Goal: Information Seeking & Learning: Learn about a topic

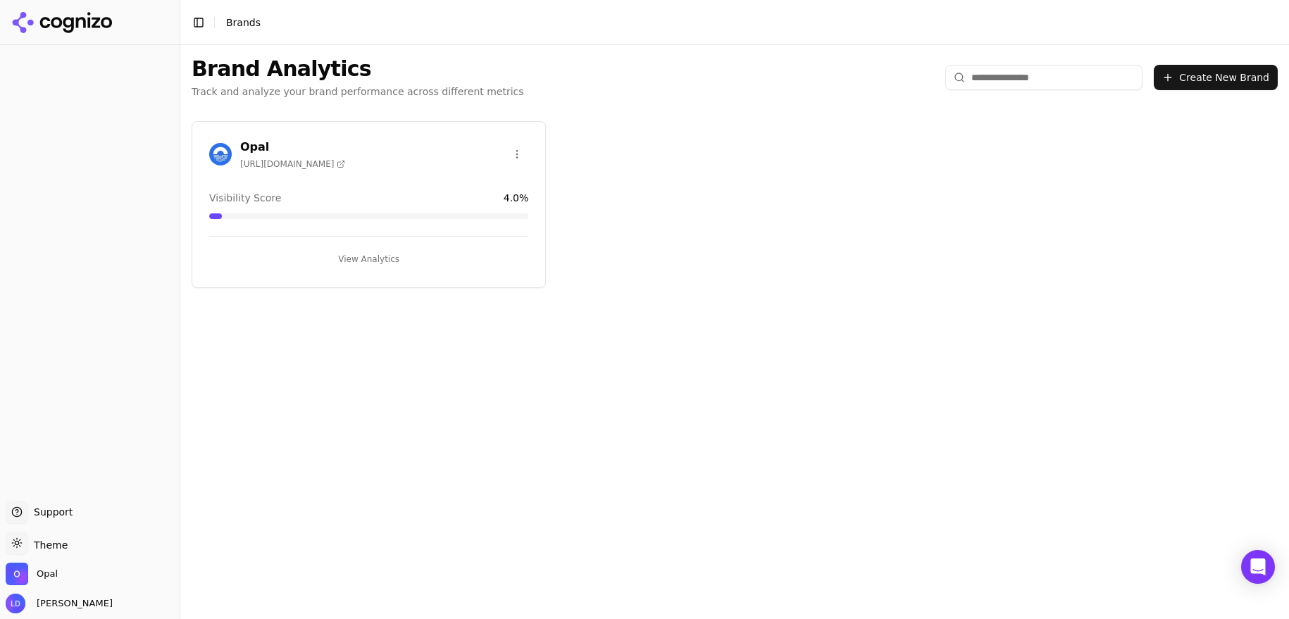
click at [393, 259] on button "View Analytics" at bounding box center [368, 259] width 319 height 23
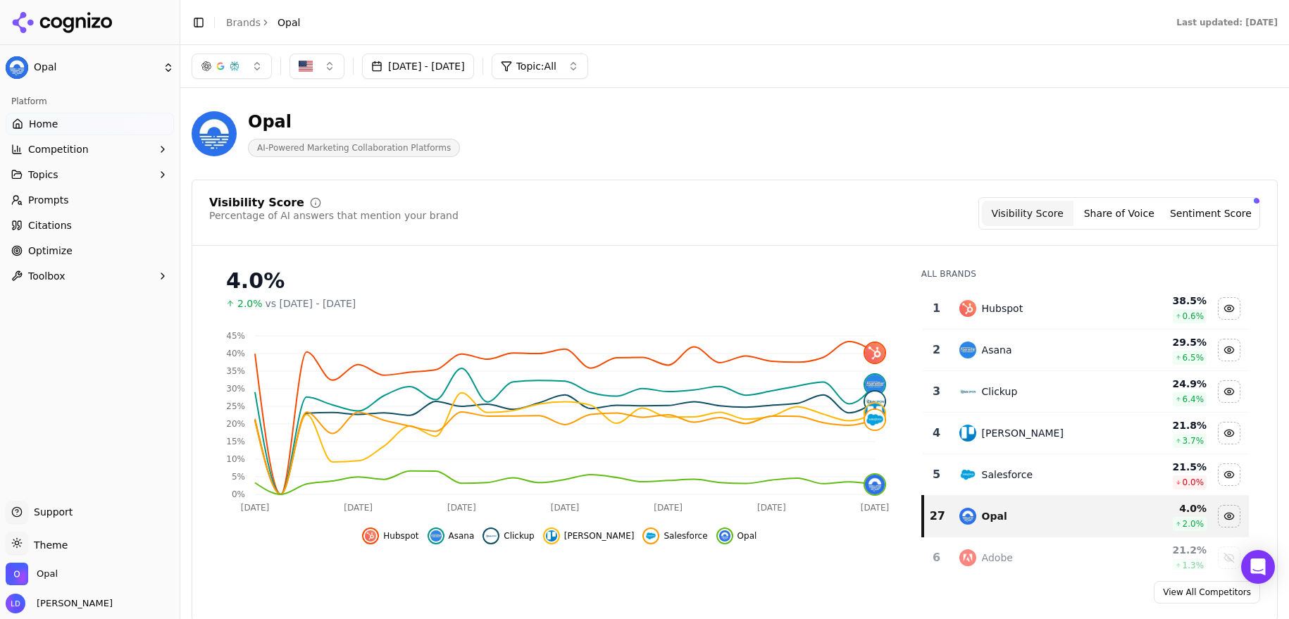
click at [91, 202] on link "Prompts" at bounding box center [90, 200] width 168 height 23
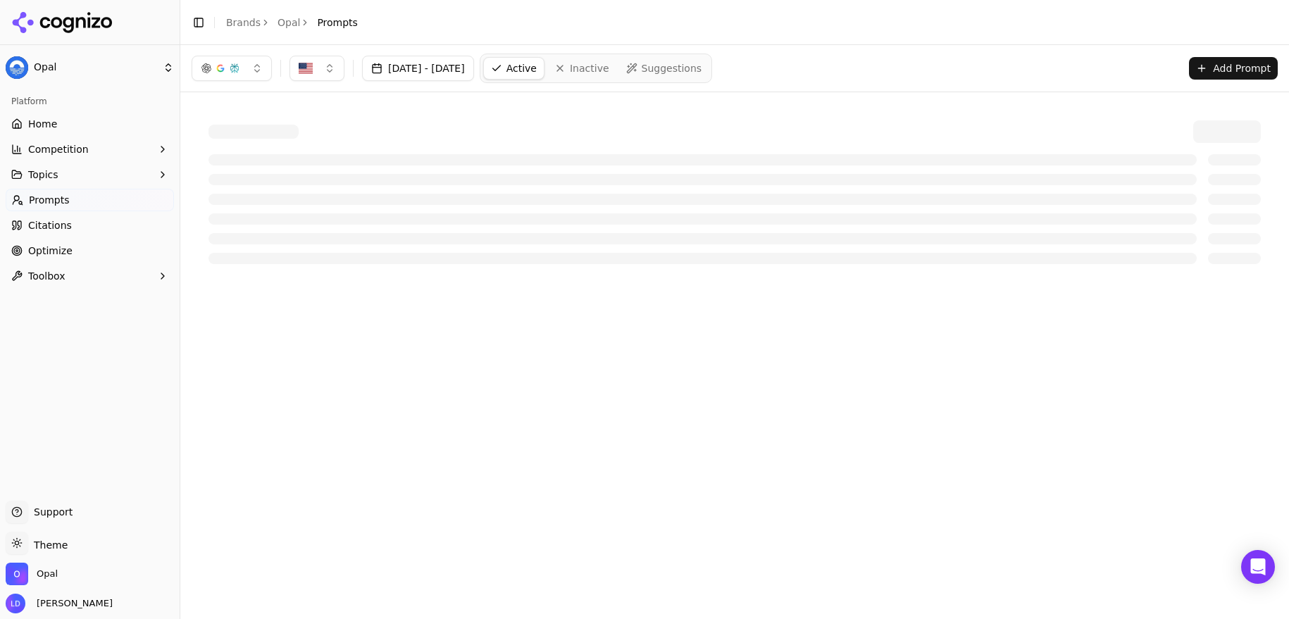
click at [54, 204] on span "Prompts" at bounding box center [49, 200] width 41 height 14
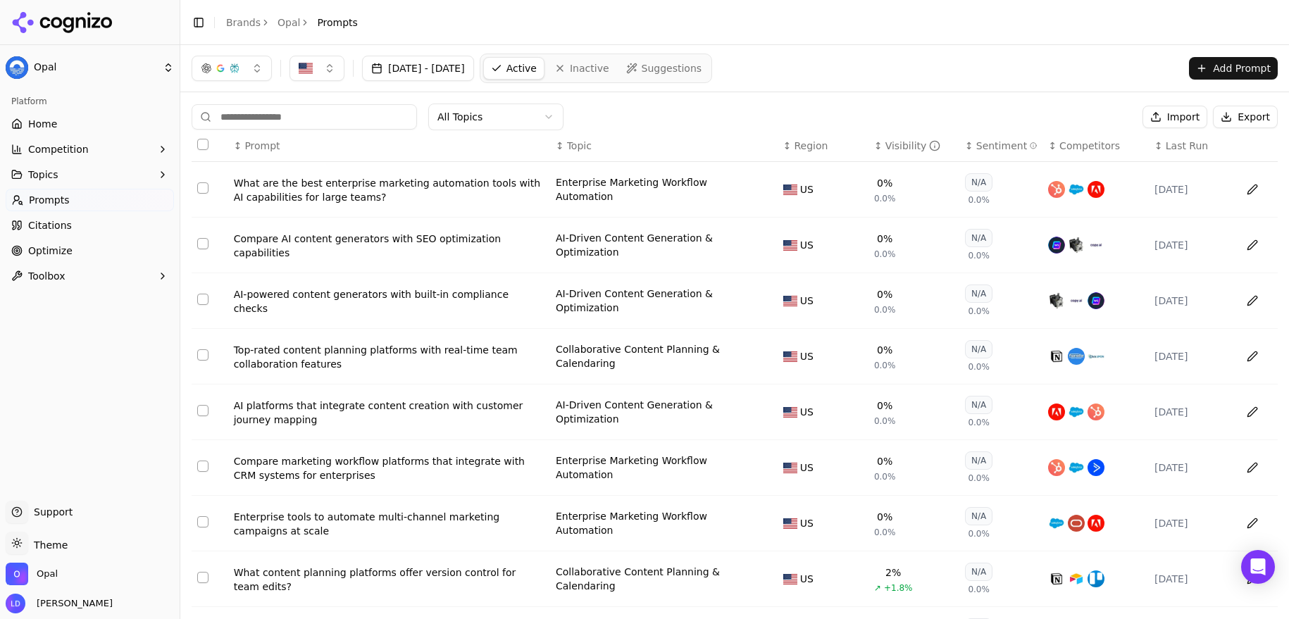
click at [880, 138] on th "↕ Visibility" at bounding box center [914, 146] width 91 height 32
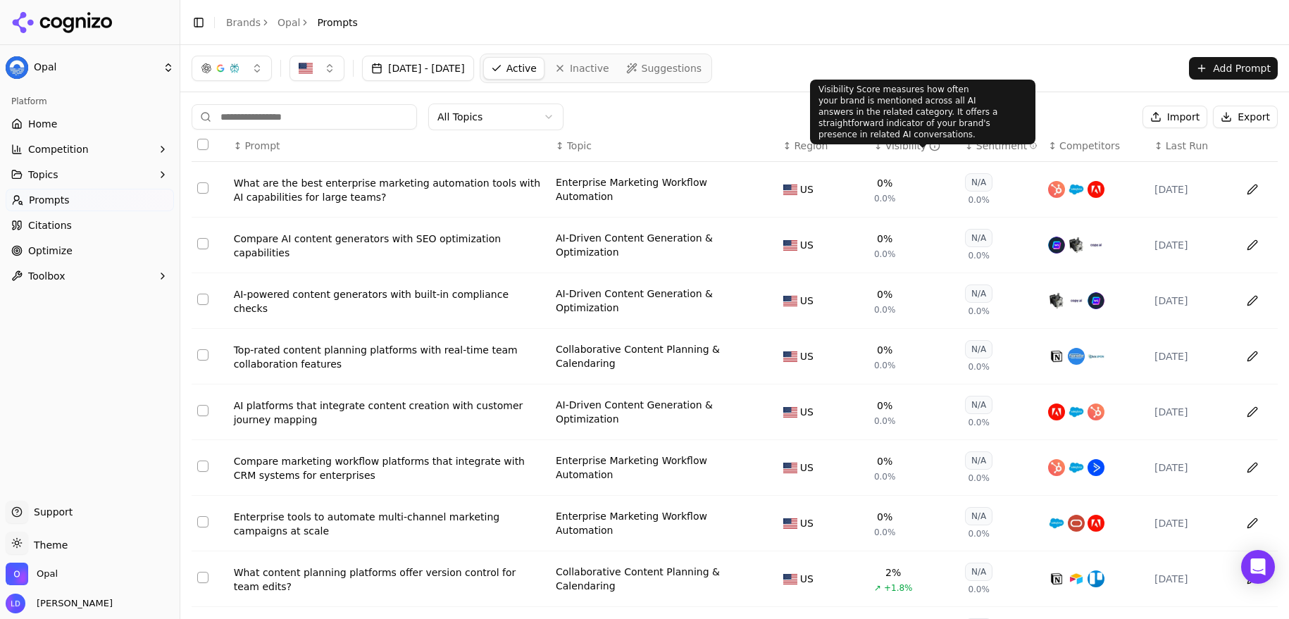
click at [929, 148] on icon "Data table" at bounding box center [934, 145] width 11 height 11
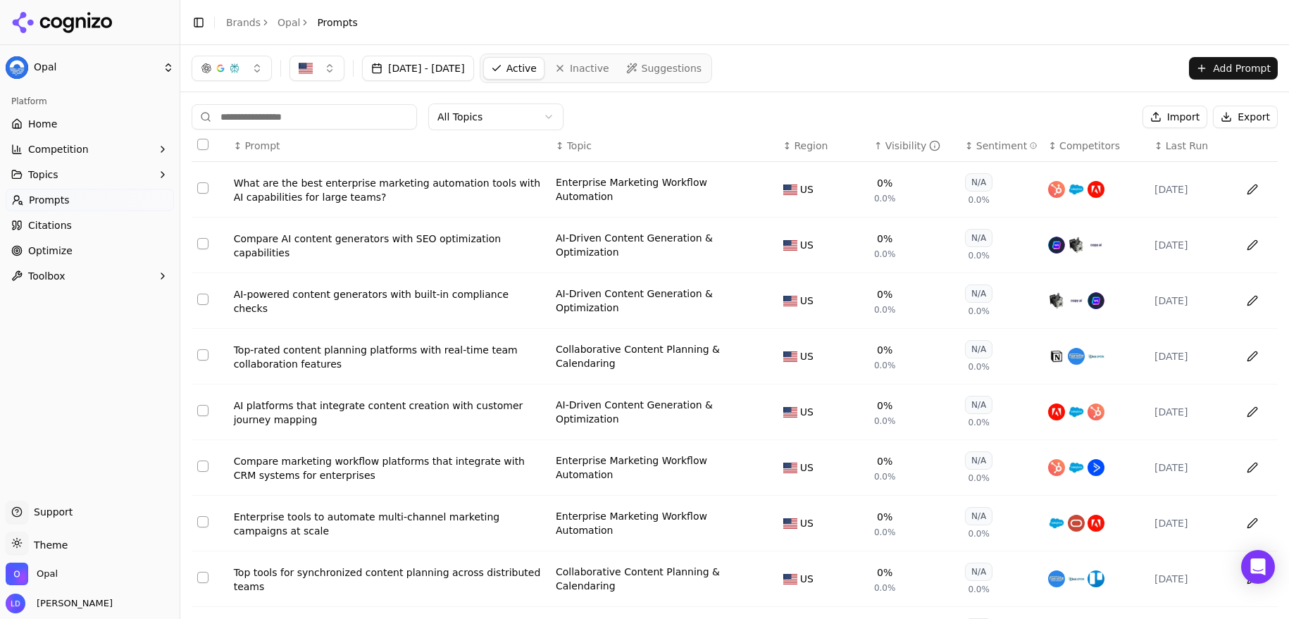
click at [907, 147] on div "Visibility" at bounding box center [914, 146] width 56 height 14
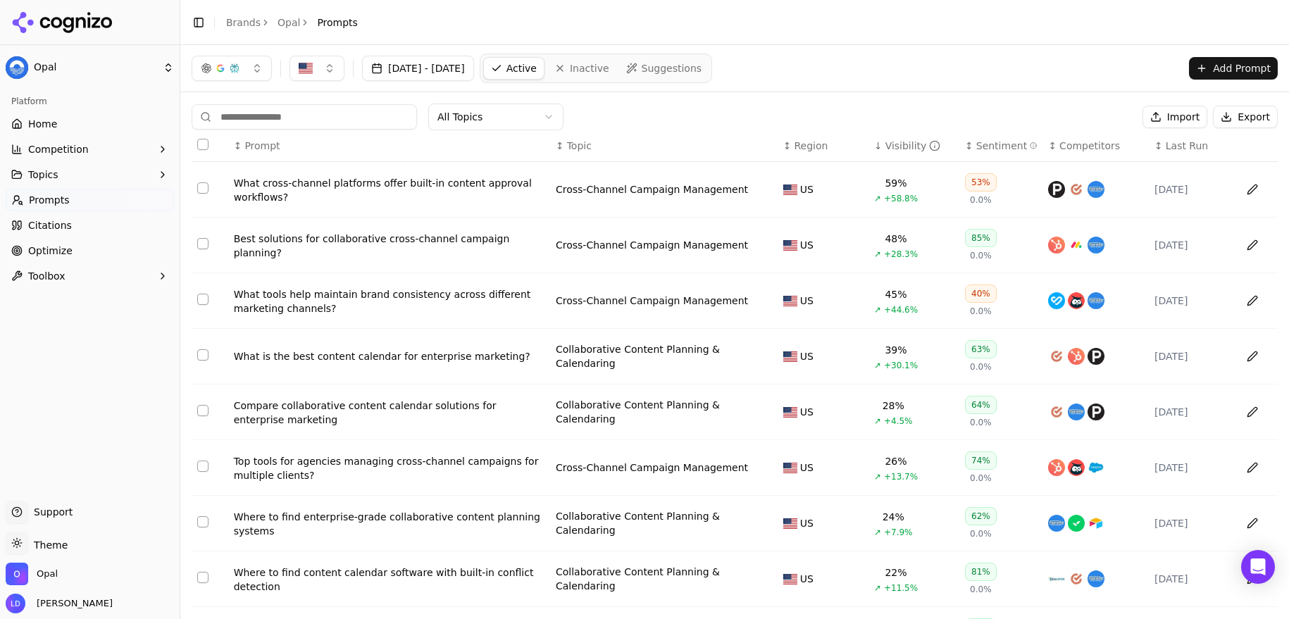
click at [411, 364] on div "What is the best content calendar for enterprise marketing?" at bounding box center [389, 356] width 311 height 14
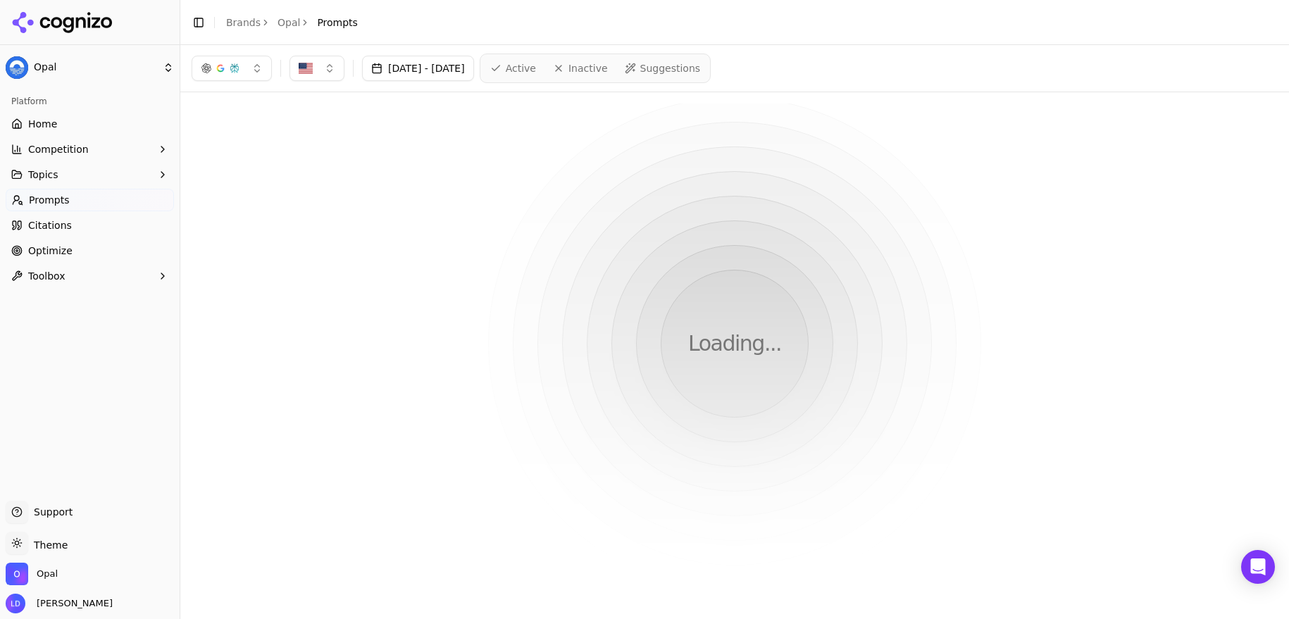
click at [258, 75] on button "button" at bounding box center [232, 68] width 80 height 25
click at [285, 127] on div "ChatGPT-Search" at bounding box center [232, 124] width 134 height 23
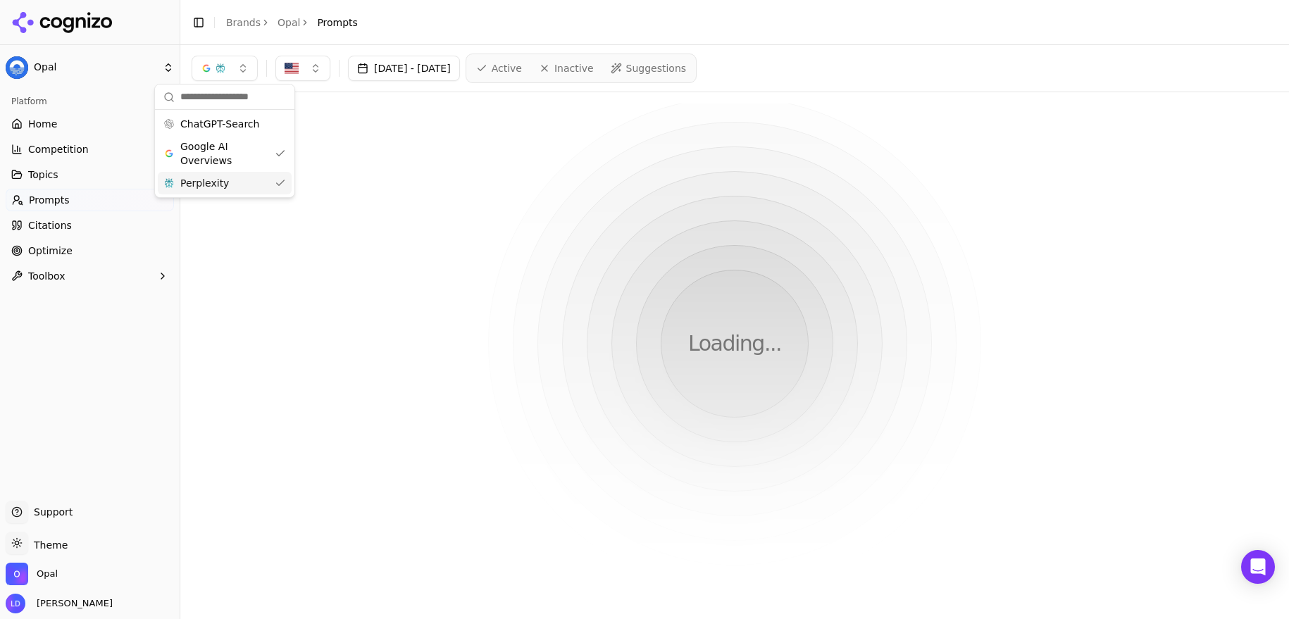
click at [279, 185] on div "Perplexity" at bounding box center [225, 183] width 134 height 23
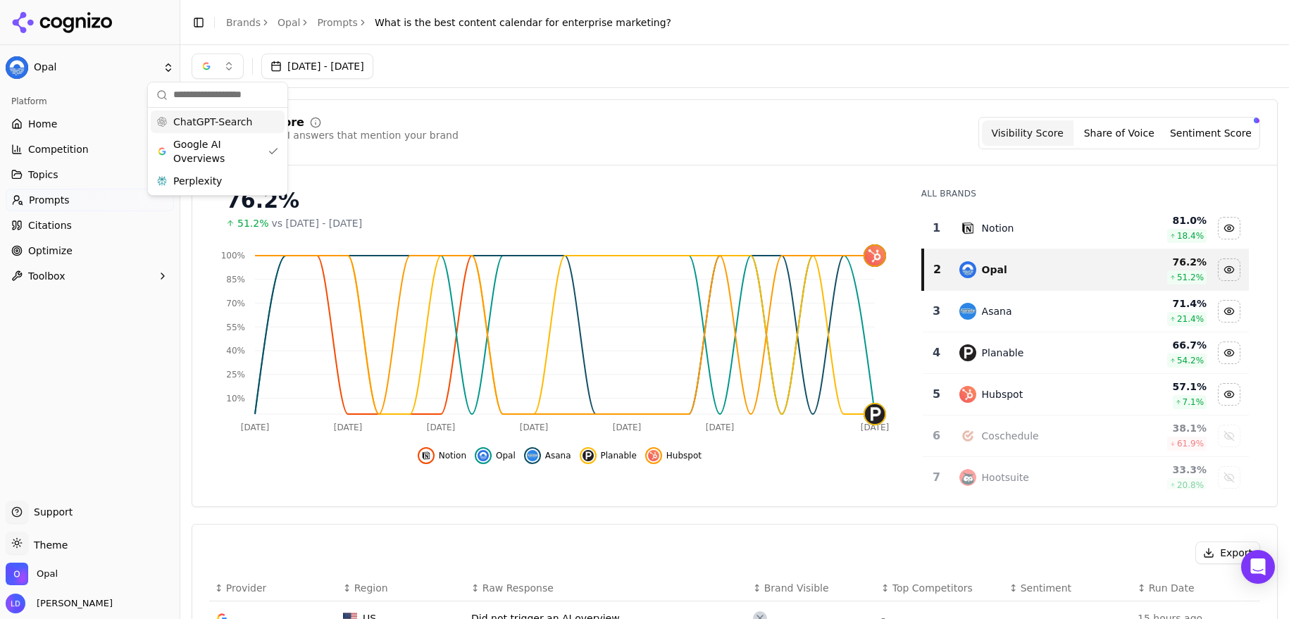
click at [47, 198] on span "Prompts" at bounding box center [49, 200] width 41 height 14
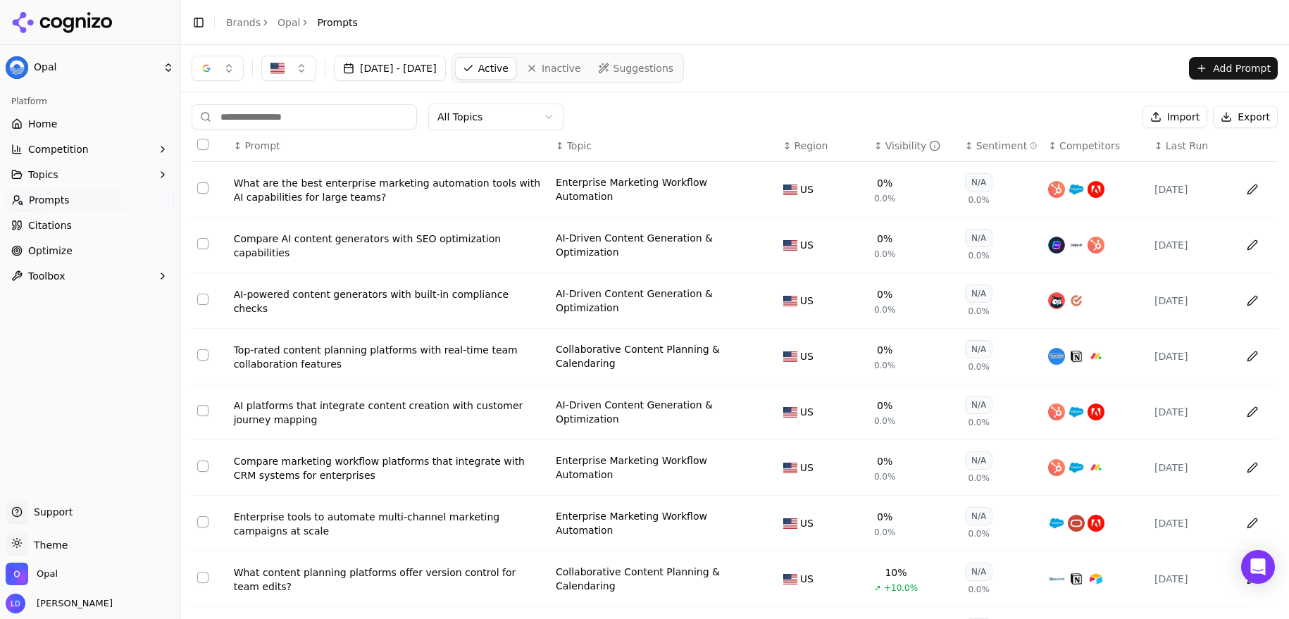
click at [886, 150] on div "Visibility" at bounding box center [914, 146] width 56 height 14
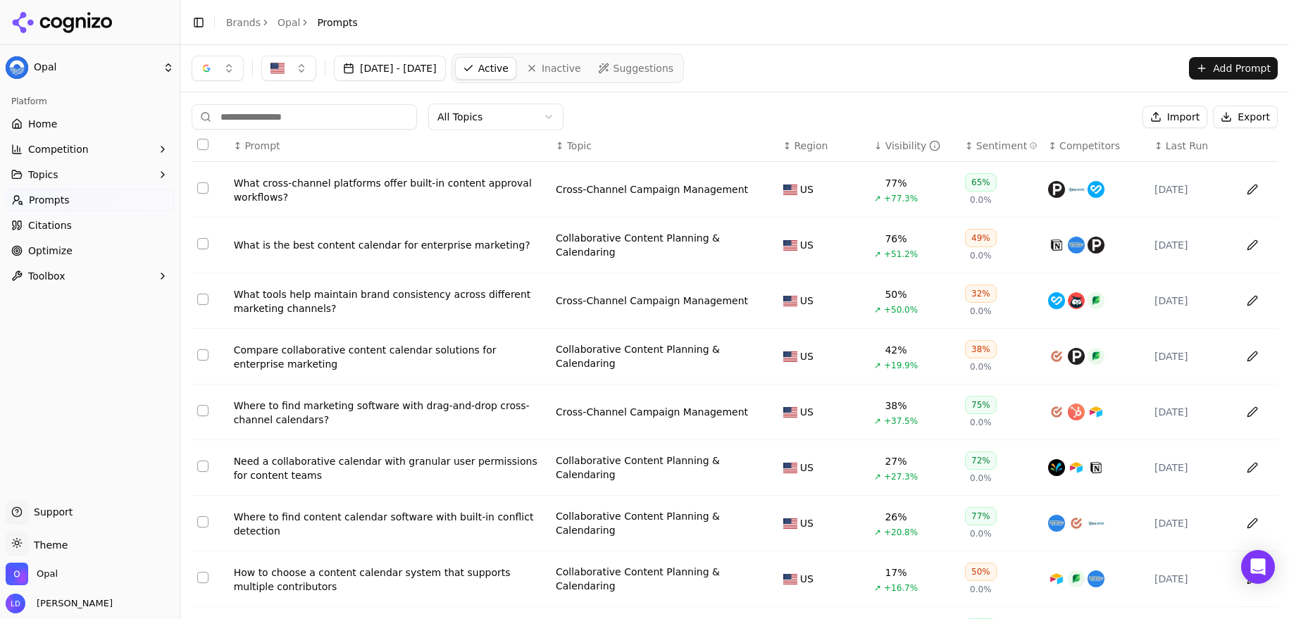
click at [420, 190] on div "What cross-channel platforms offer built-in content approval workflows?" at bounding box center [389, 190] width 311 height 28
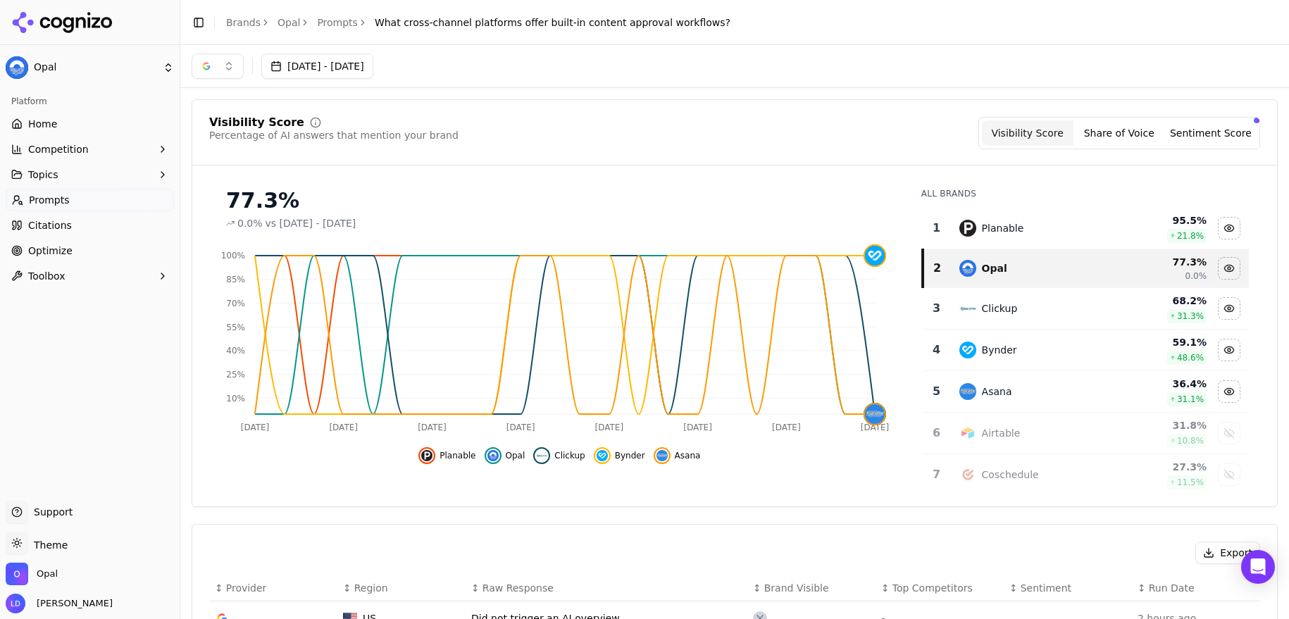
click at [227, 64] on button "button" at bounding box center [218, 66] width 52 height 25
click at [262, 175] on div "Perplexity" at bounding box center [218, 181] width 134 height 23
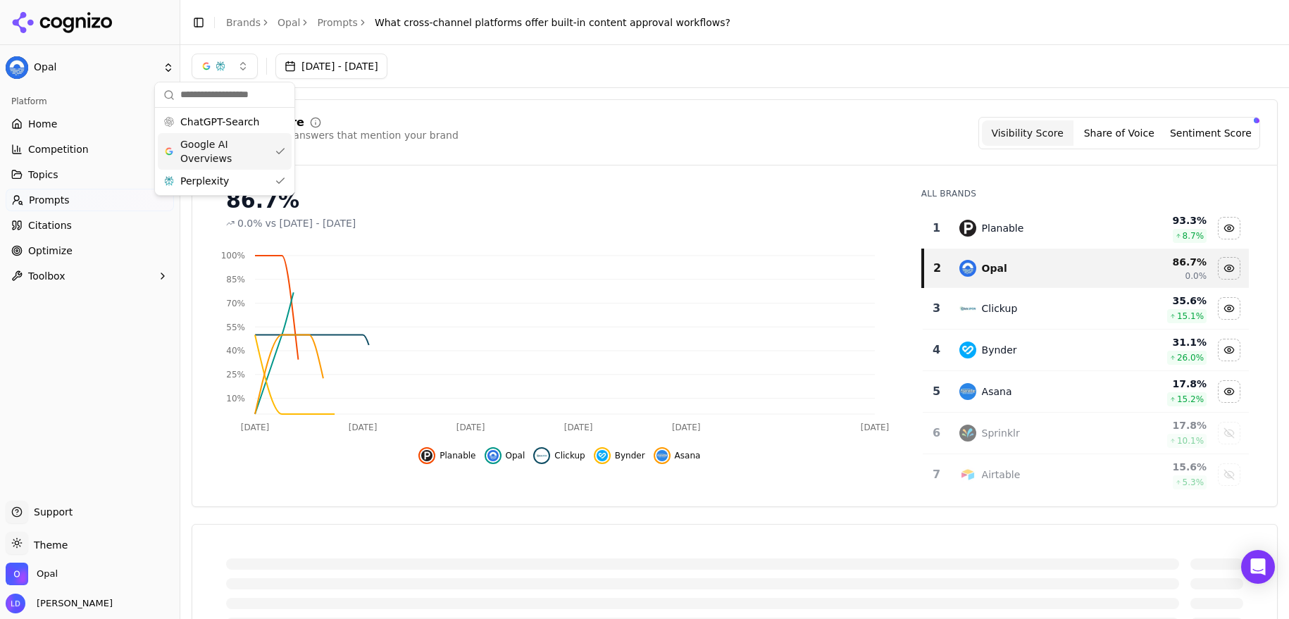
click at [274, 151] on div "Google AI Overviews" at bounding box center [225, 151] width 134 height 37
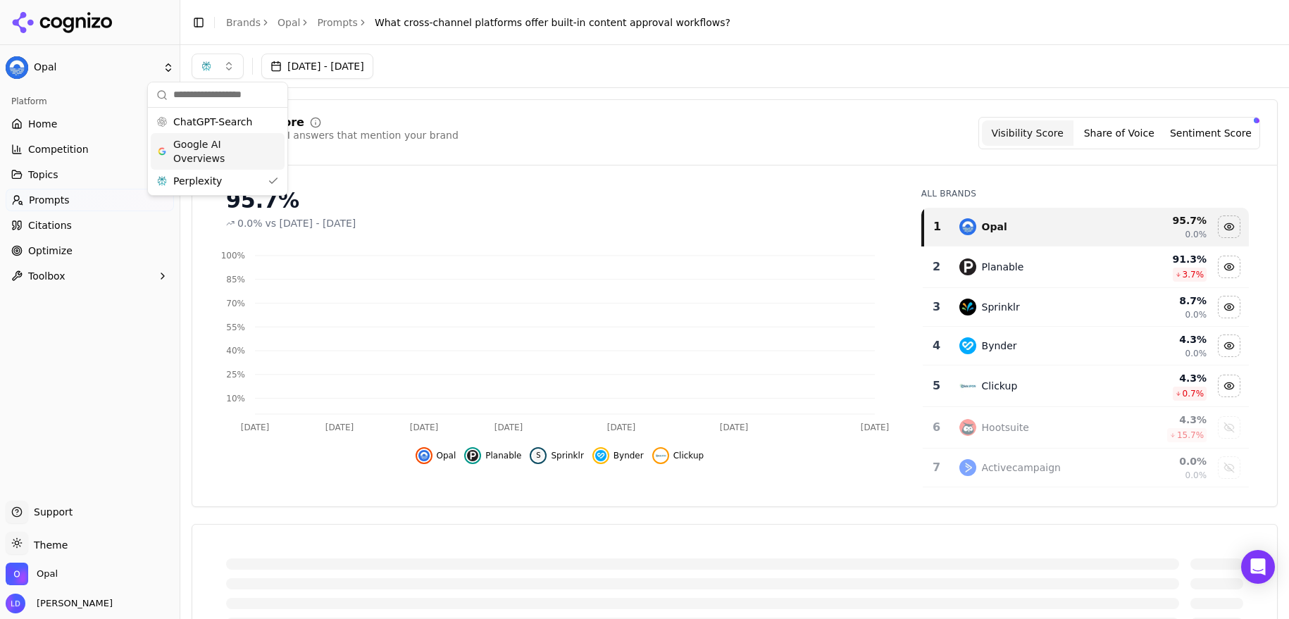
click at [500, 122] on div "Visibility Score Percentage of AI answers that mention your brand Visibility Sc…" at bounding box center [734, 133] width 1051 height 32
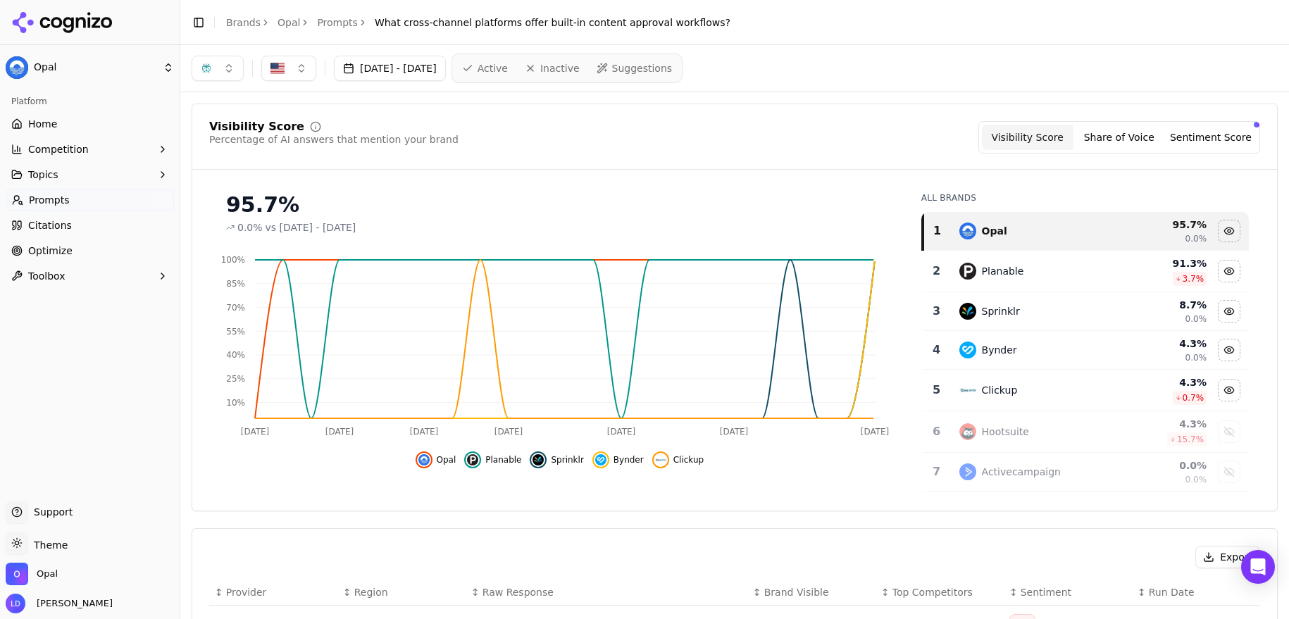
click at [235, 73] on button "button" at bounding box center [218, 68] width 52 height 25
click at [273, 125] on div "ChatGPT-Search" at bounding box center [218, 124] width 134 height 23
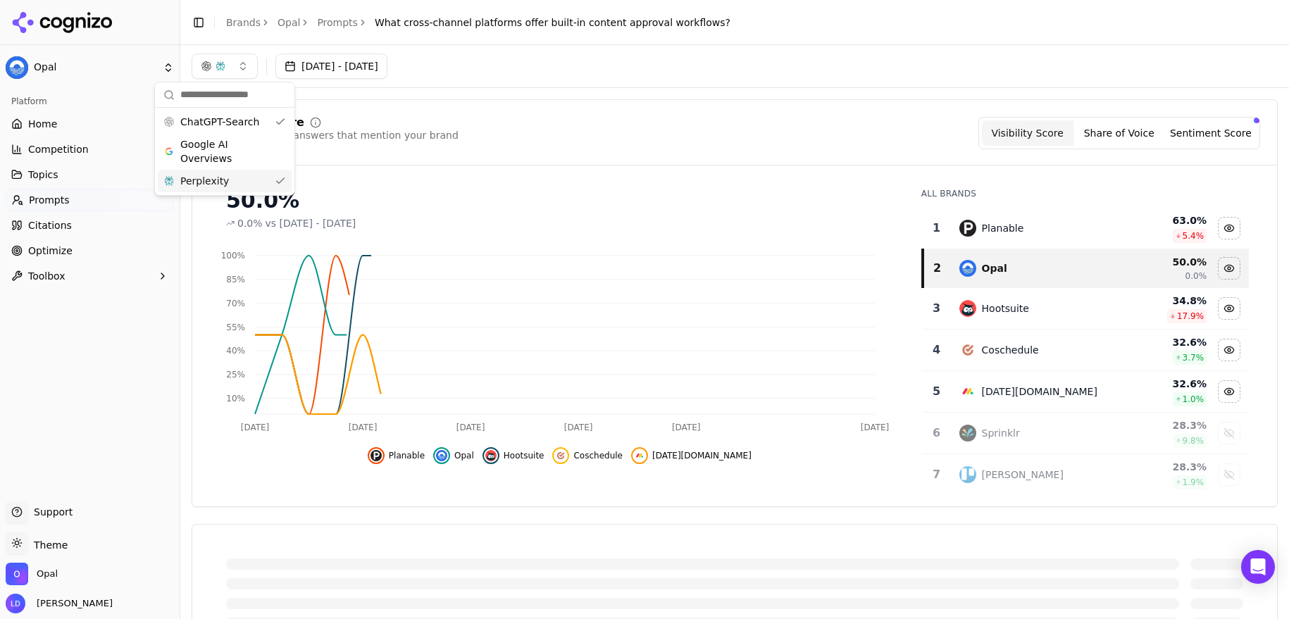
click at [278, 182] on div "Perplexity" at bounding box center [225, 181] width 134 height 23
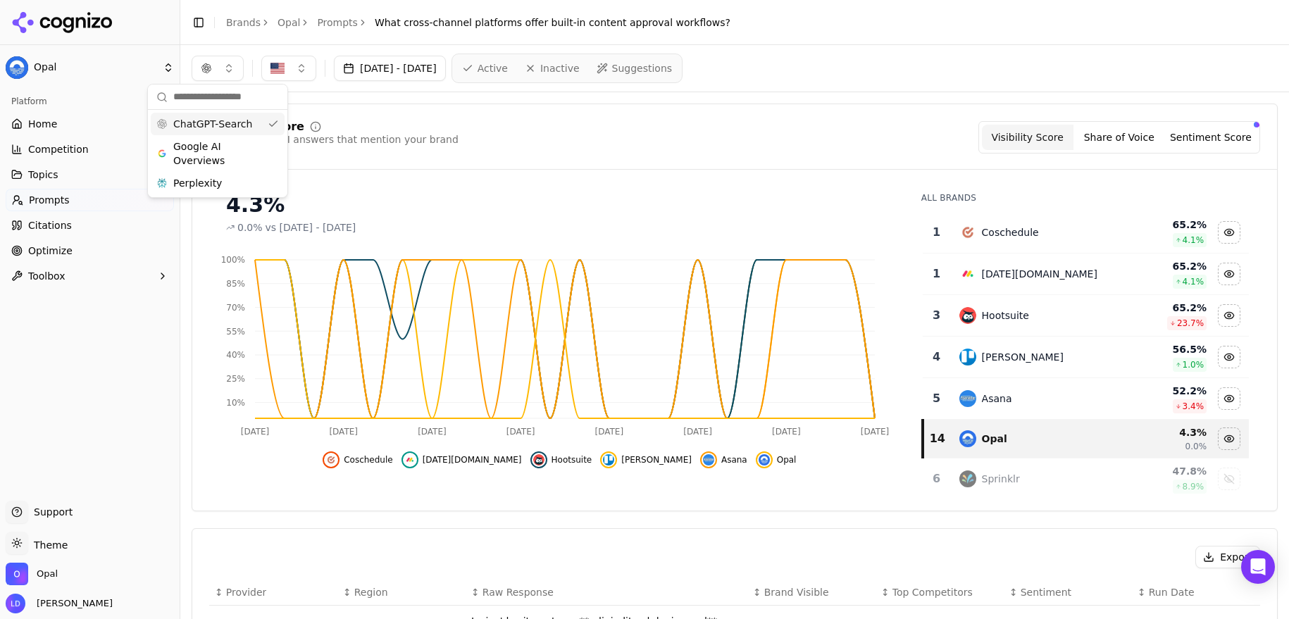
click at [278, 121] on div "ChatGPT-Search" at bounding box center [218, 124] width 134 height 23
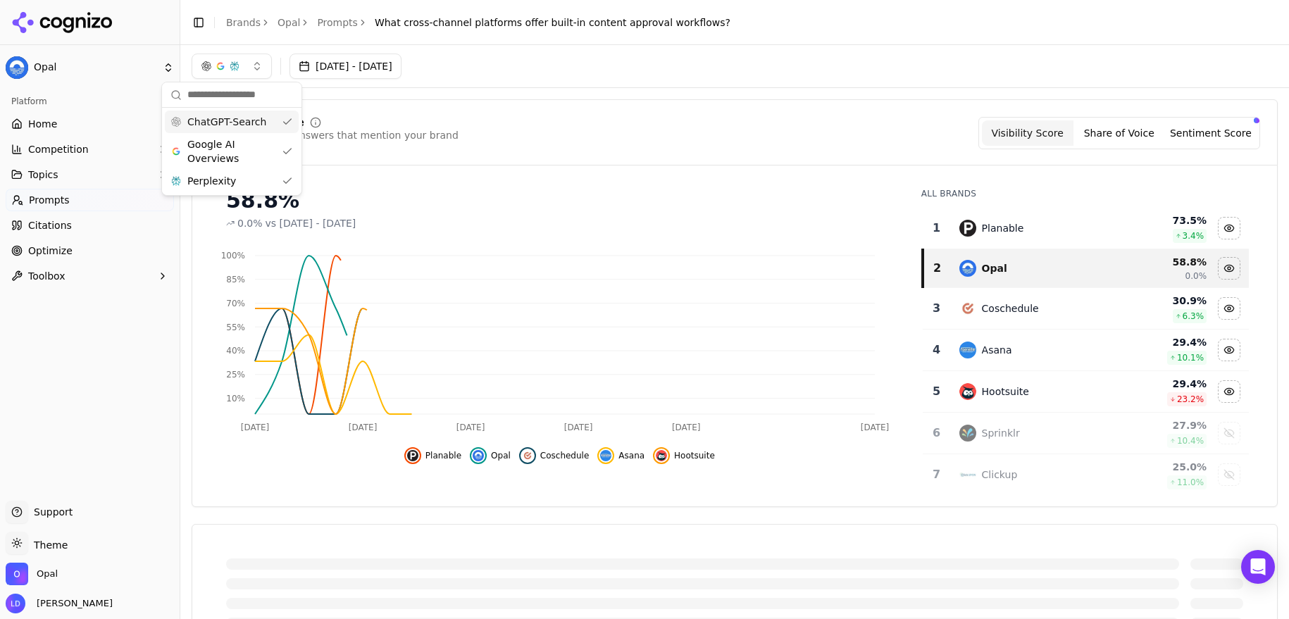
click at [280, 125] on div "ChatGPT-Search" at bounding box center [232, 122] width 134 height 23
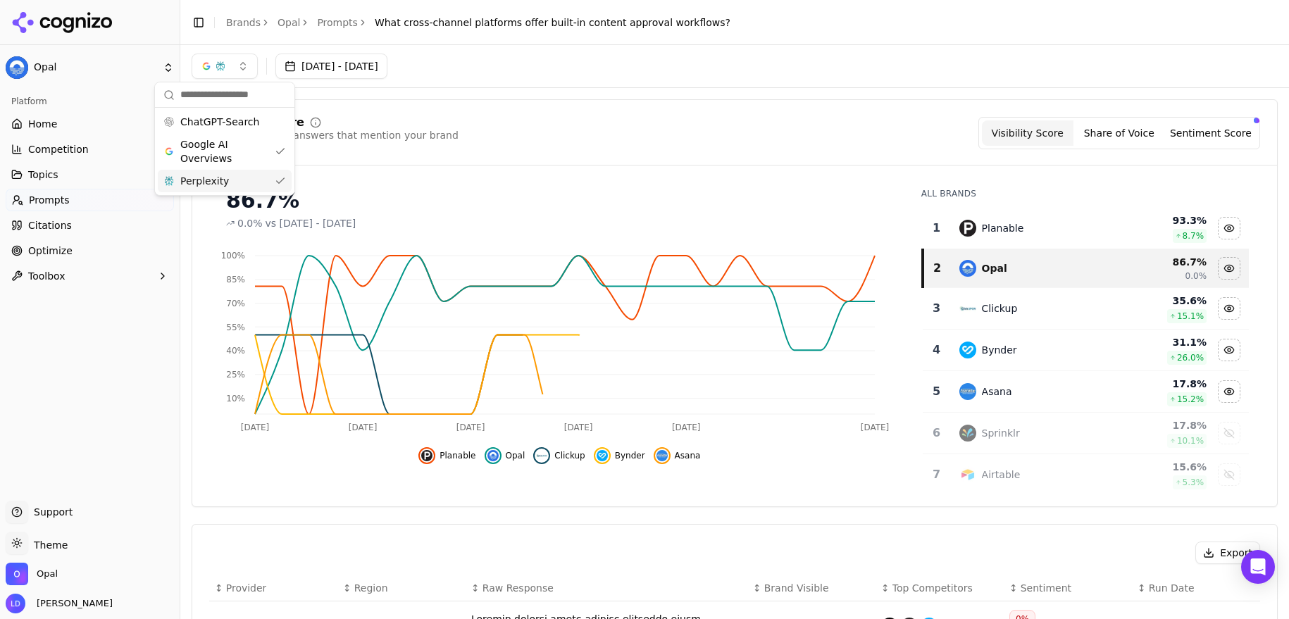
click at [282, 179] on div "Perplexity" at bounding box center [225, 181] width 134 height 23
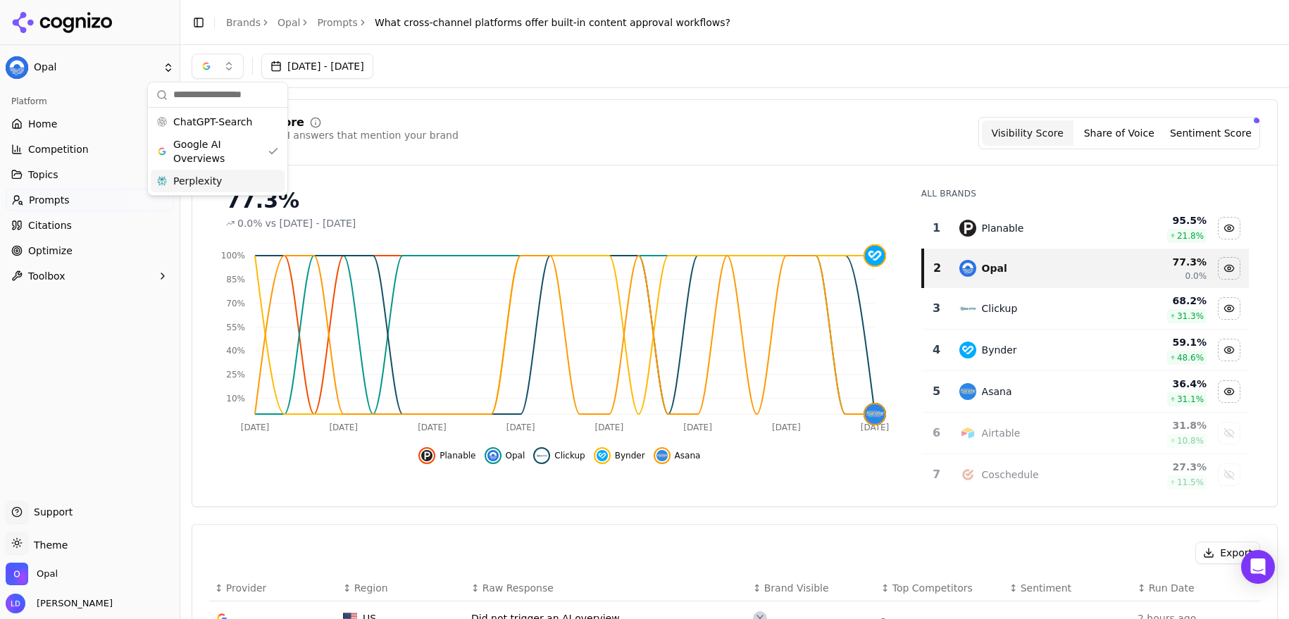
click at [213, 178] on span "Perplexity" at bounding box center [197, 181] width 49 height 14
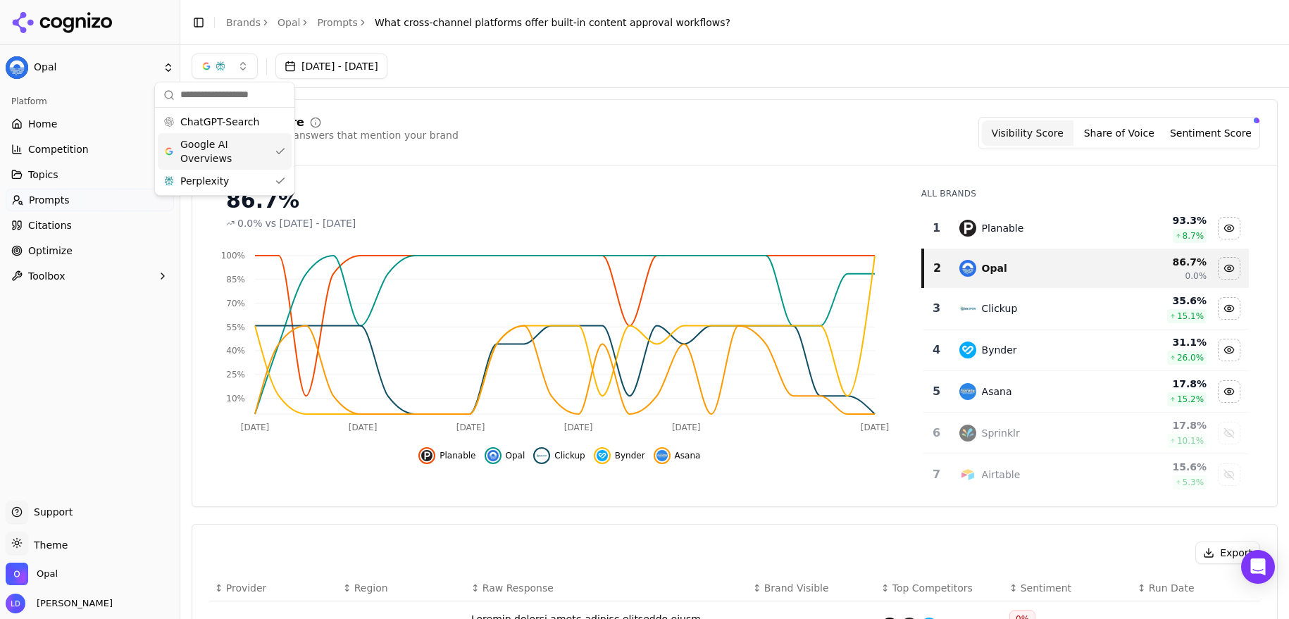
click at [278, 151] on div "Google AI Overviews" at bounding box center [225, 151] width 134 height 37
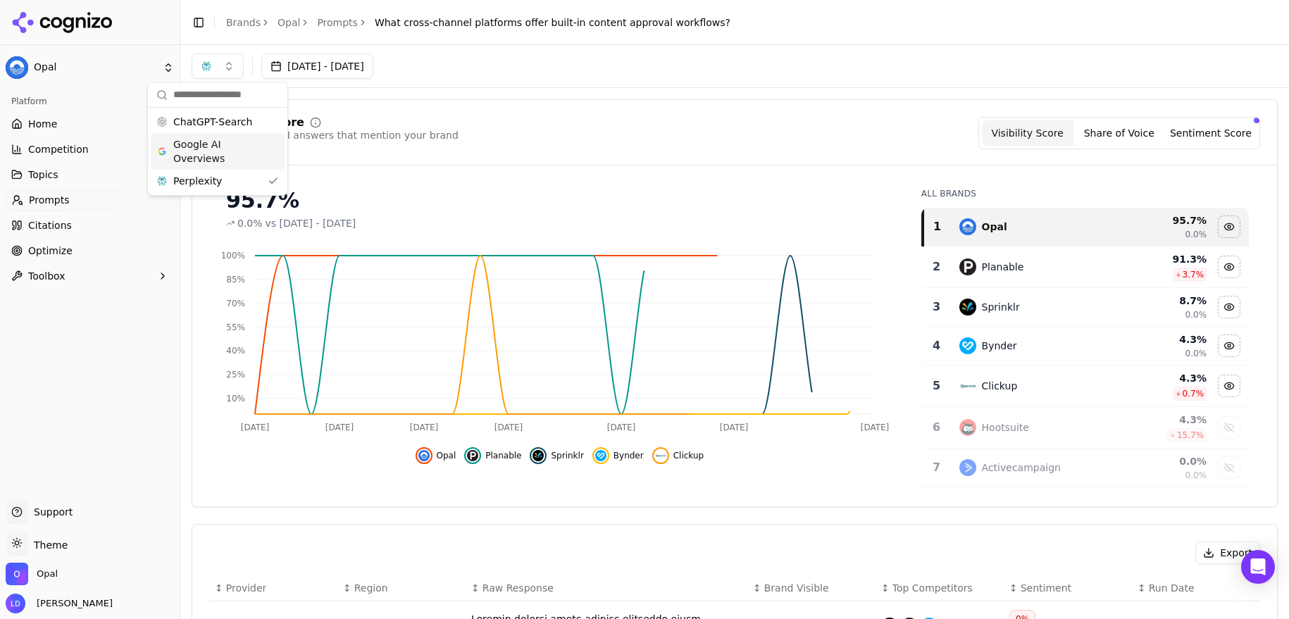
click at [489, 185] on div "95.7% 0.0% vs [DATE] - [DATE]" at bounding box center [559, 204] width 701 height 54
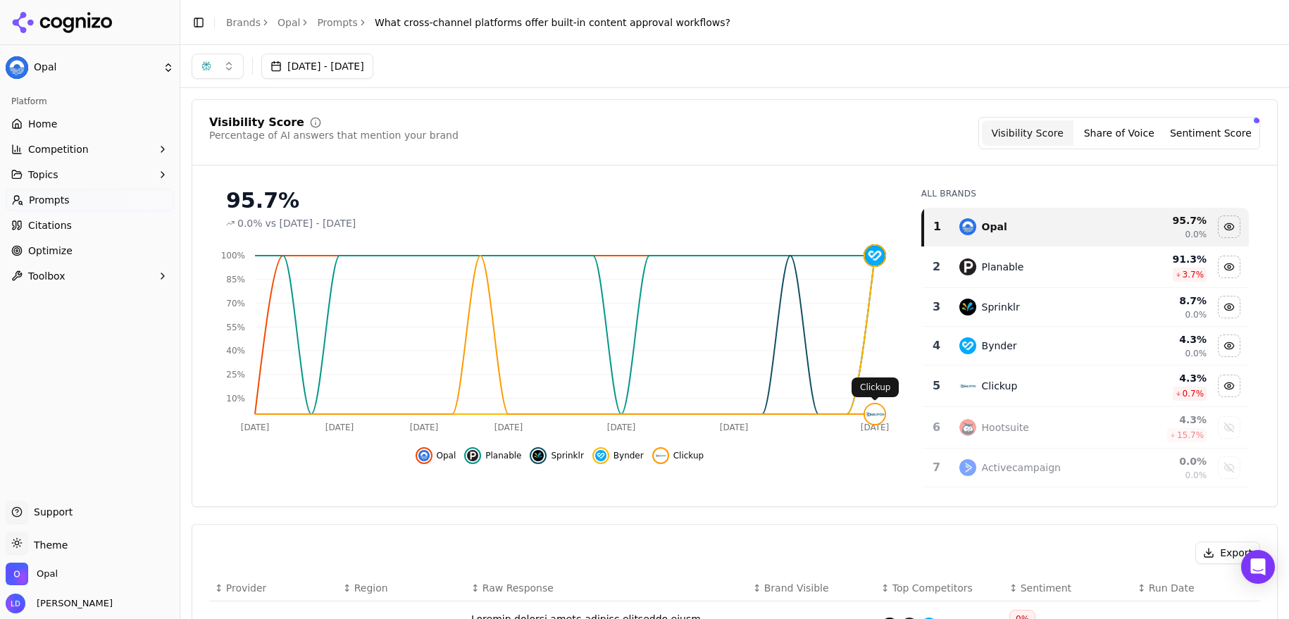
click at [876, 417] on img at bounding box center [875, 414] width 20 height 20
click at [764, 20] on header "Toggle Sidebar Brands Opal Prompts What cross-channel platforms offer built-in …" at bounding box center [734, 22] width 1109 height 45
click at [764, 22] on header "Toggle Sidebar Brands Opal Prompts What cross-channel platforms offer built-in …" at bounding box center [734, 22] width 1109 height 45
click at [766, 21] on header "Toggle Sidebar Brands Opal Prompts What cross-channel platforms offer built-in …" at bounding box center [734, 22] width 1109 height 45
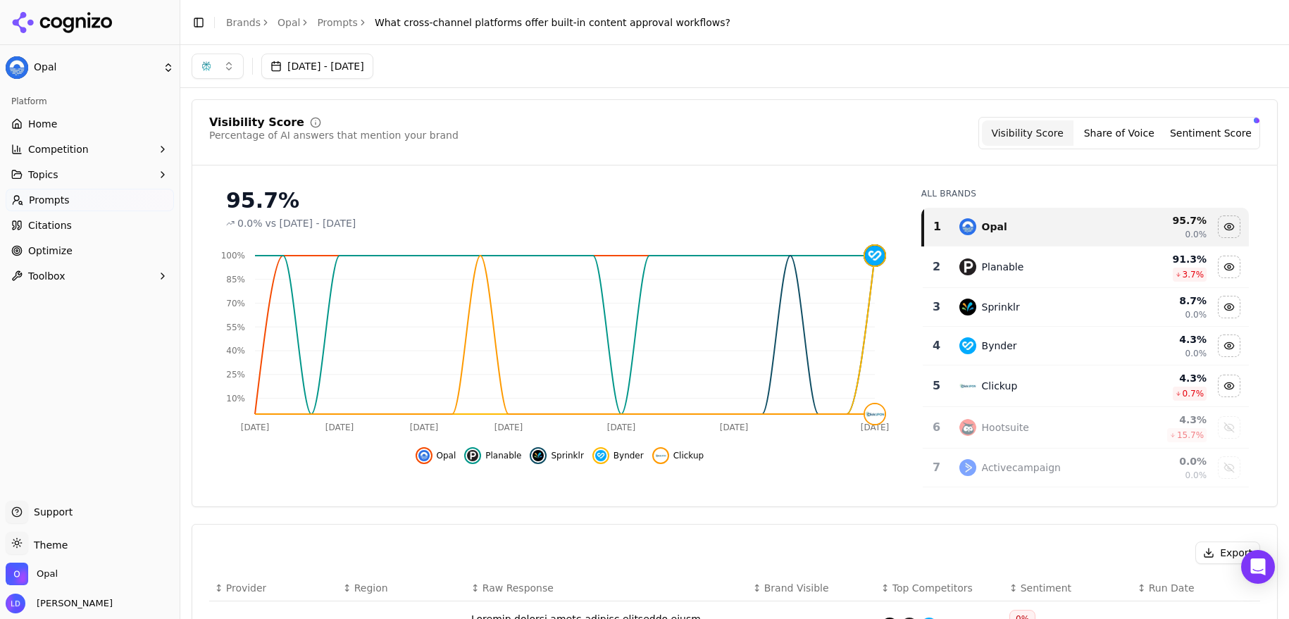
click at [674, 24] on span "What cross-channel platforms offer built-in content approval workflows?" at bounding box center [553, 23] width 356 height 14
copy main "What cross-channel platforms offer built-in content approval workflows?"
